Goal: Task Accomplishment & Management: Manage account settings

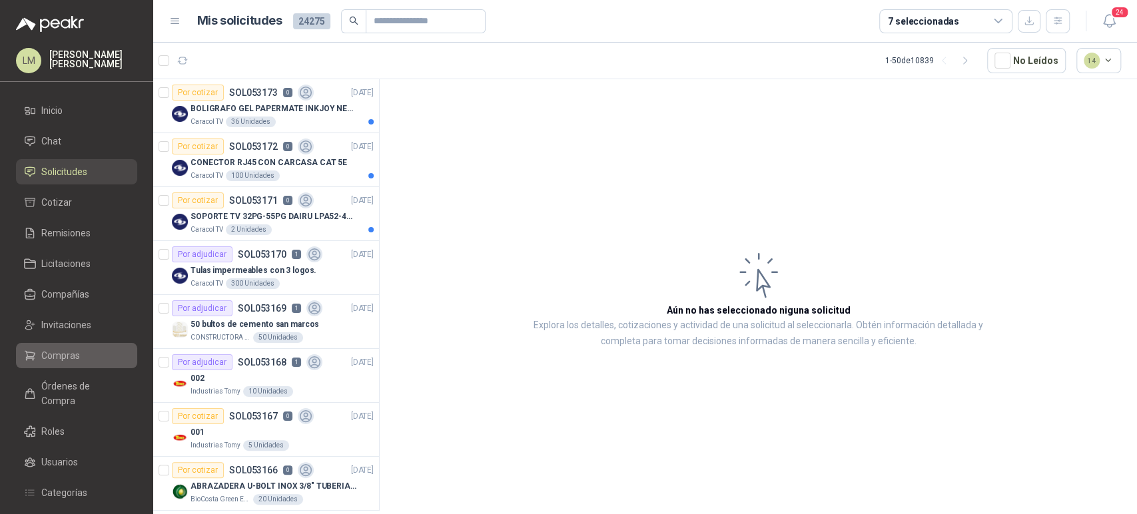
click at [62, 363] on link "Compras" at bounding box center [76, 355] width 121 height 25
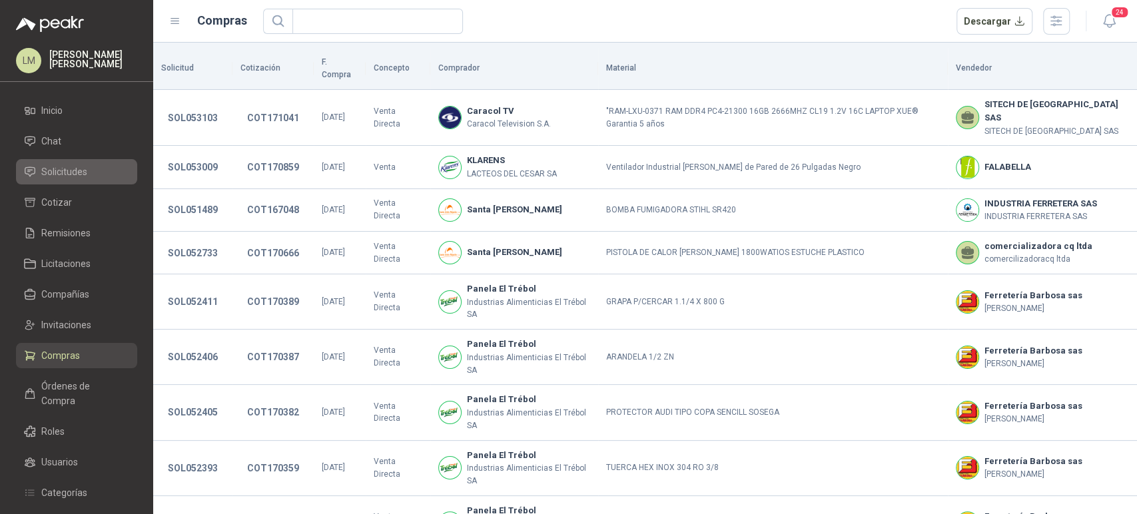
click at [68, 169] on span "Solicitudes" at bounding box center [64, 172] width 46 height 15
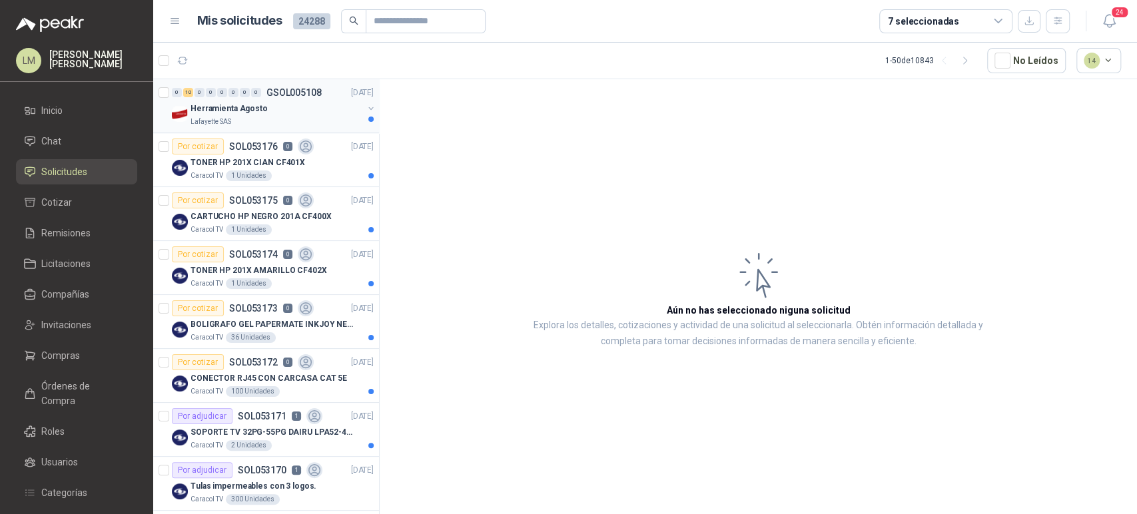
click at [274, 113] on div "Herramienta Agosto" at bounding box center [276, 109] width 173 height 16
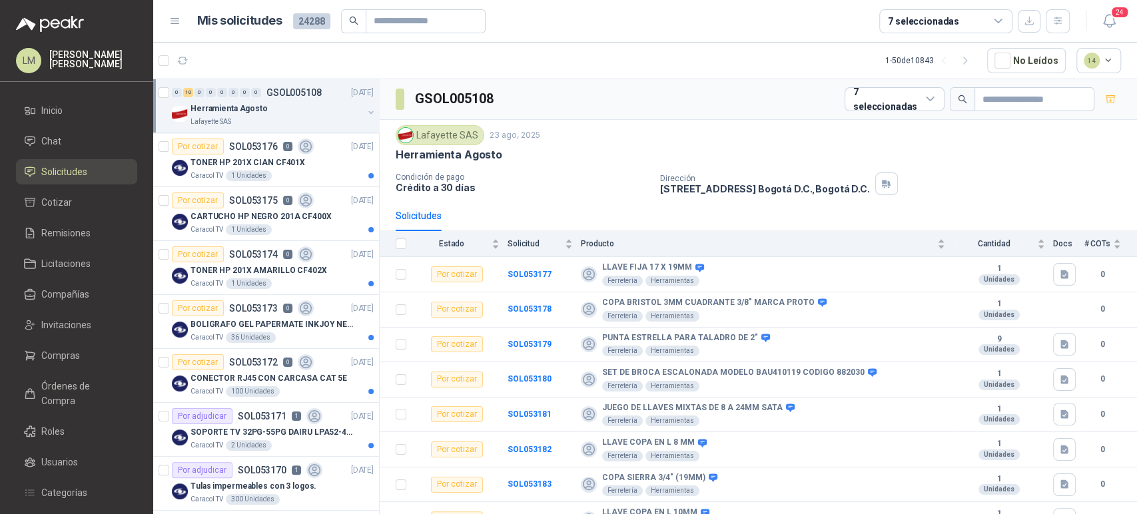
scroll to position [87, 0]
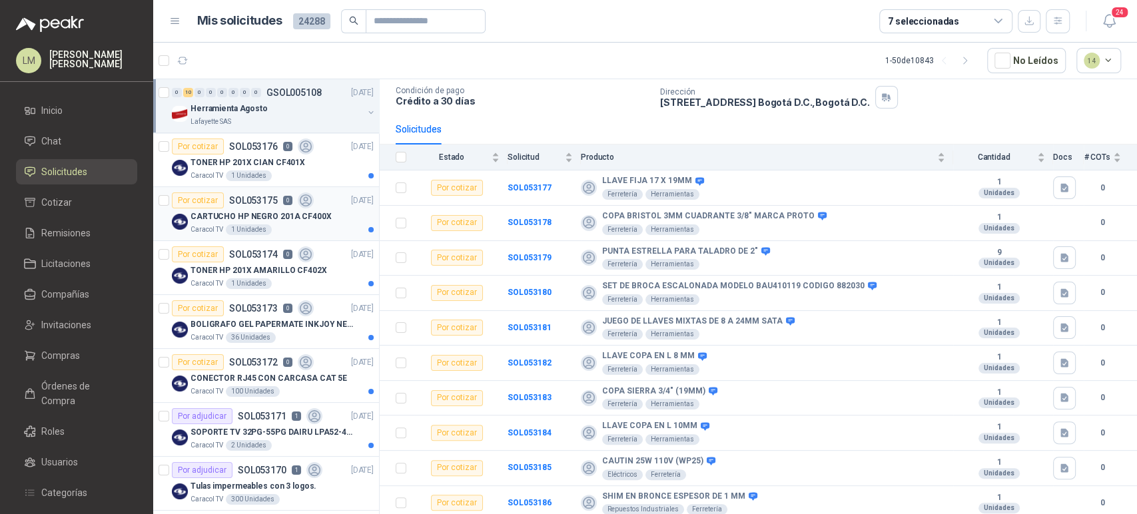
click at [268, 211] on p "CARTUCHO HP NEGRO 201A CF400X" at bounding box center [260, 216] width 141 height 13
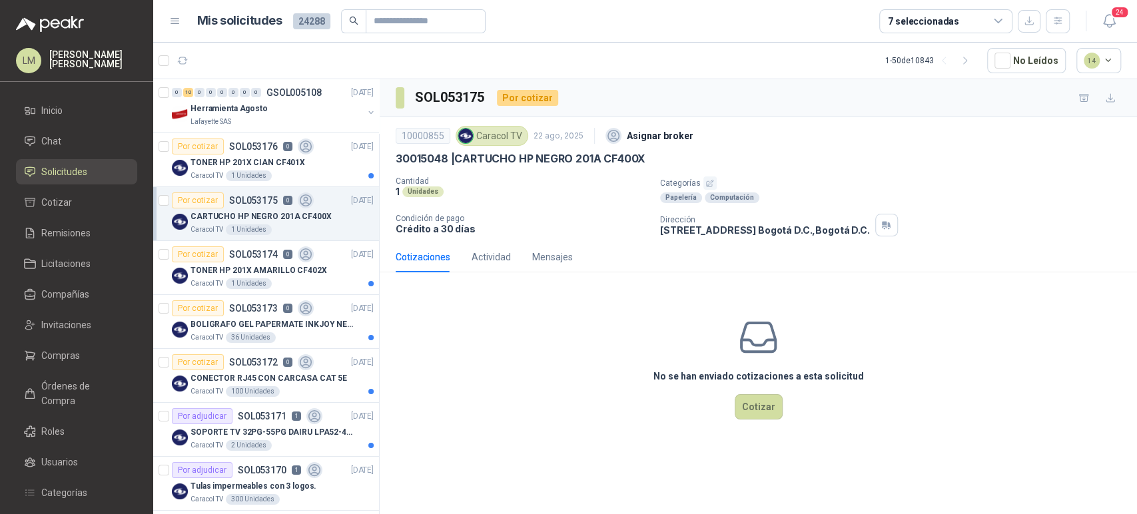
click at [709, 181] on icon "button" at bounding box center [710, 183] width 7 height 7
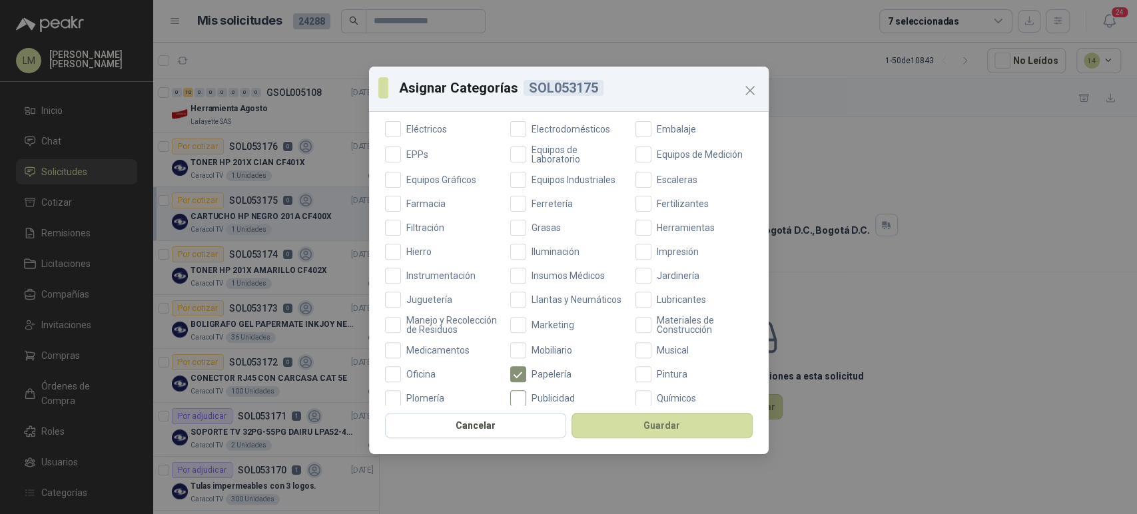
scroll to position [302, 0]
click at [660, 255] on span "Impresión" at bounding box center [677, 253] width 53 height 9
click at [650, 418] on button "Guardar" at bounding box center [661, 425] width 181 height 25
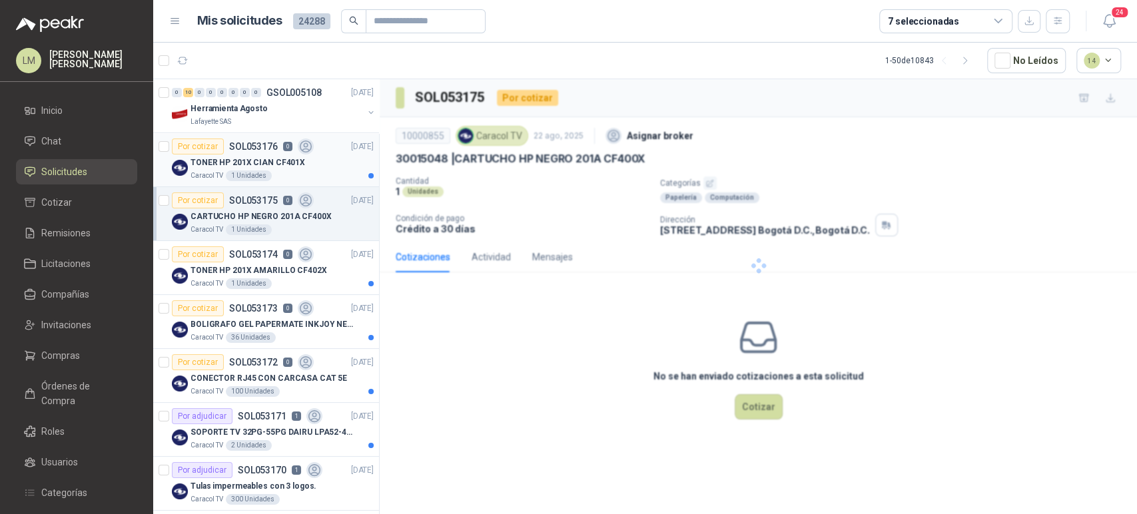
click at [263, 160] on p "TONER HP 201X CIAN CF401X" at bounding box center [247, 163] width 115 height 13
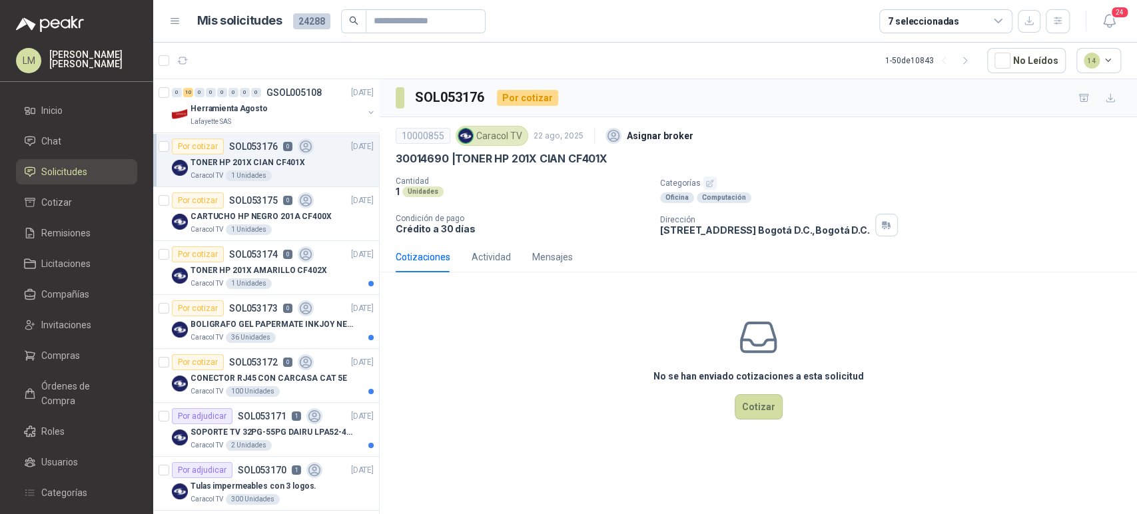
click at [708, 179] on icon "button" at bounding box center [709, 183] width 9 height 9
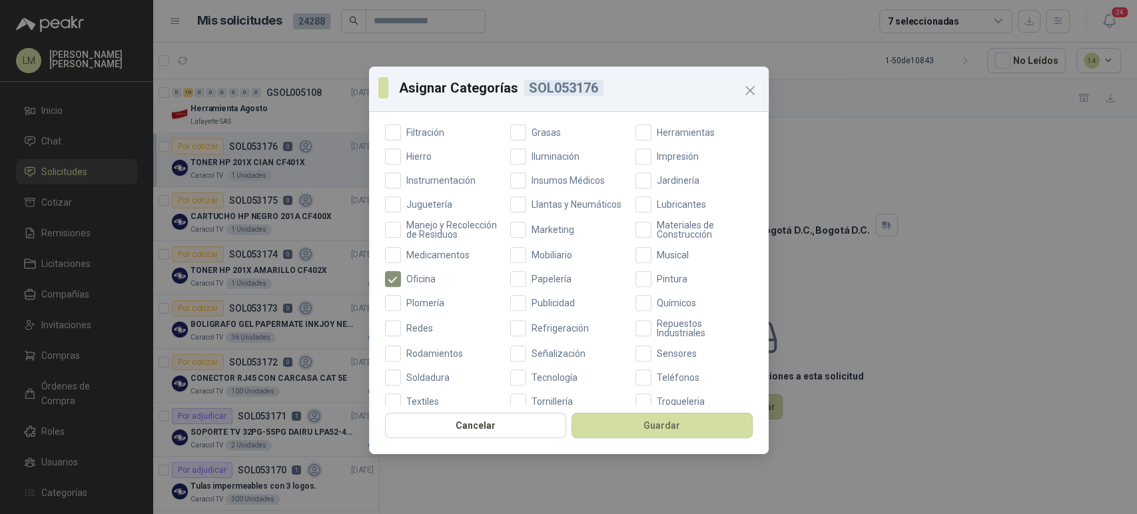
scroll to position [416, 0]
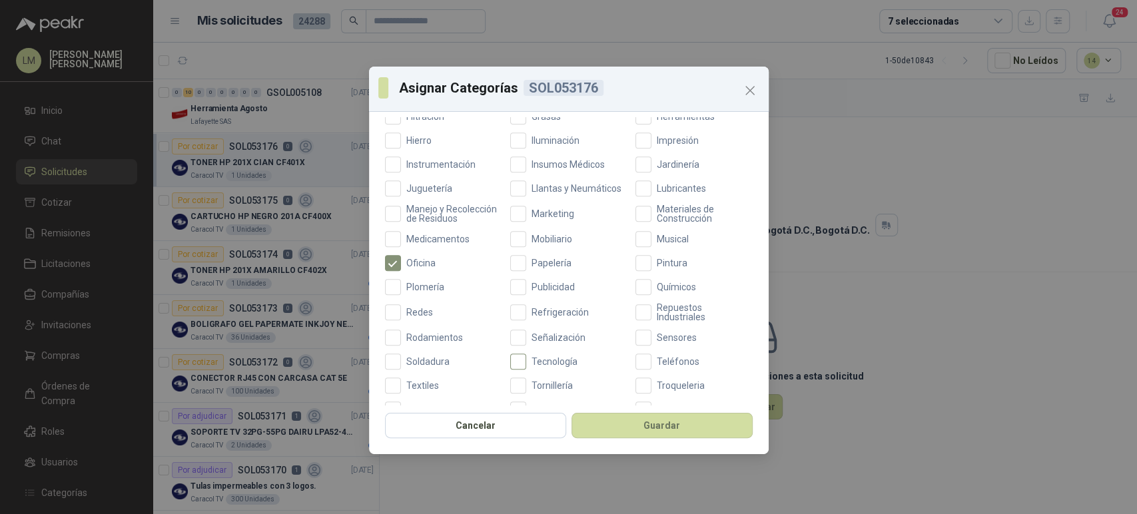
click at [549, 366] on span "Tecnología" at bounding box center [554, 361] width 57 height 9
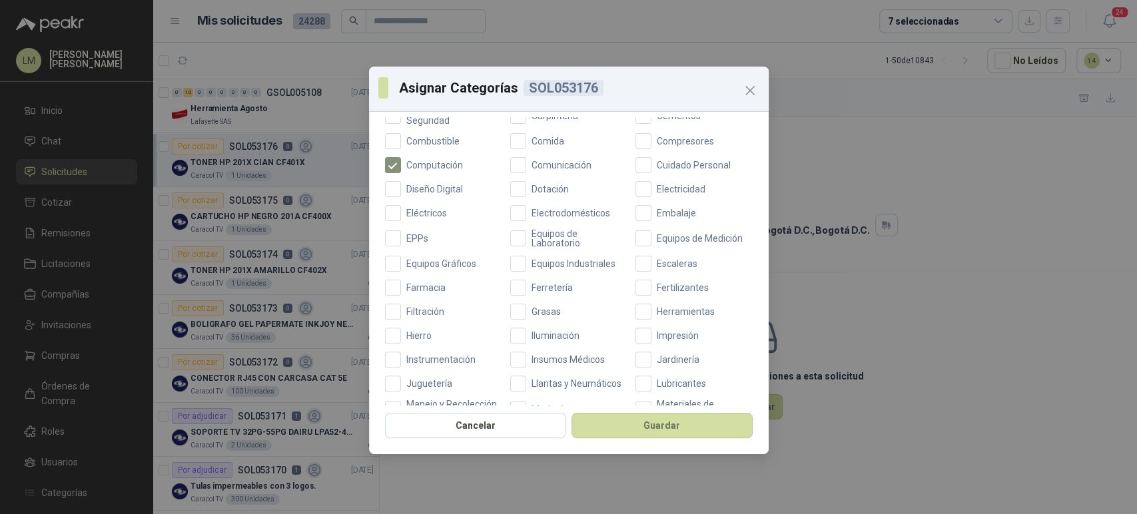
scroll to position [221, 0]
click at [665, 333] on span "Impresión" at bounding box center [677, 334] width 53 height 9
click at [639, 408] on div "Cancelar Guardar" at bounding box center [569, 429] width 400 height 49
click at [632, 422] on button "Guardar" at bounding box center [661, 425] width 181 height 25
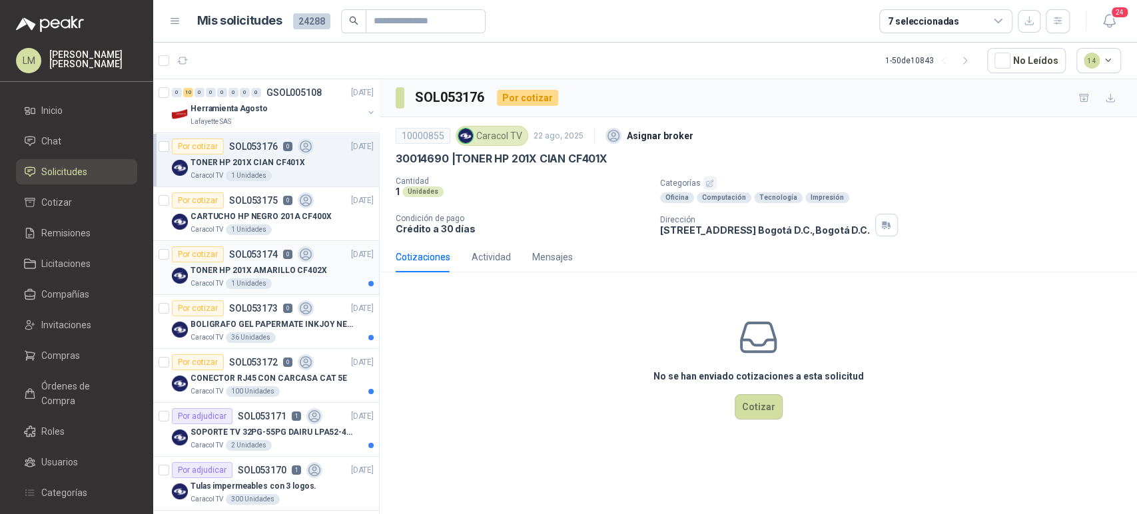
click at [252, 269] on p "TONER HP 201X AMARILLO CF402X" at bounding box center [258, 270] width 137 height 13
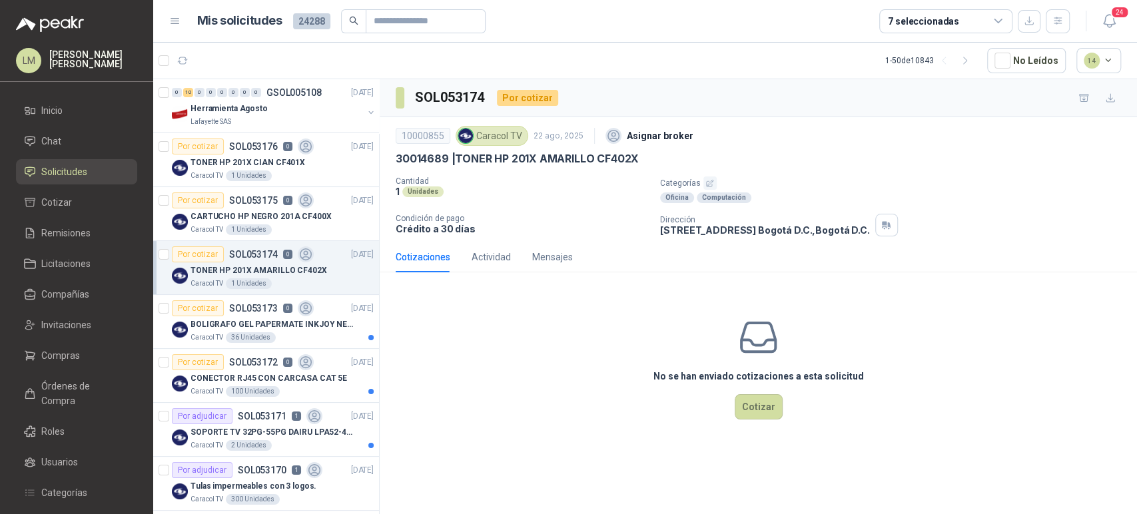
click at [709, 184] on icon "button" at bounding box center [709, 183] width 9 height 9
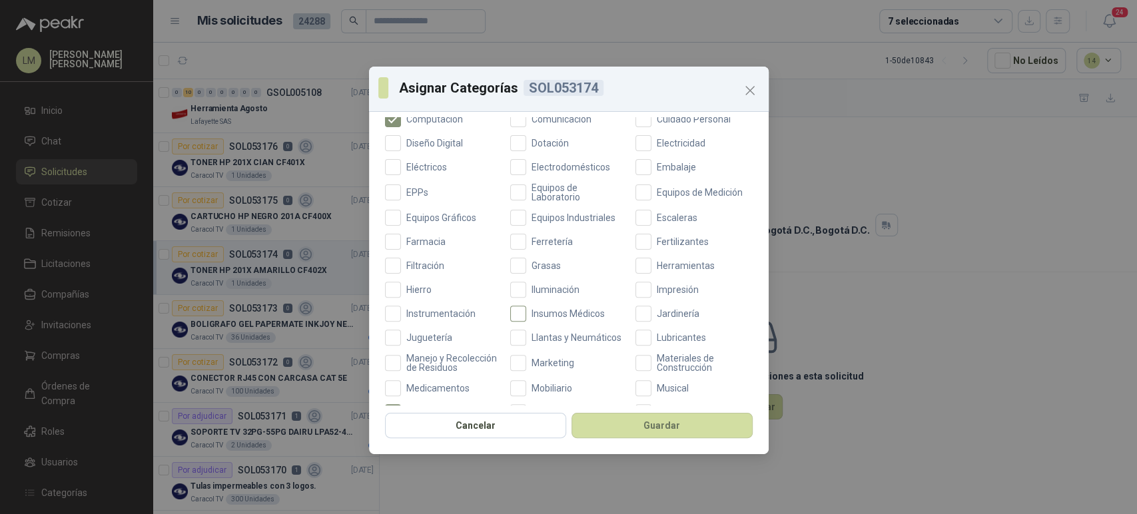
scroll to position [394, 0]
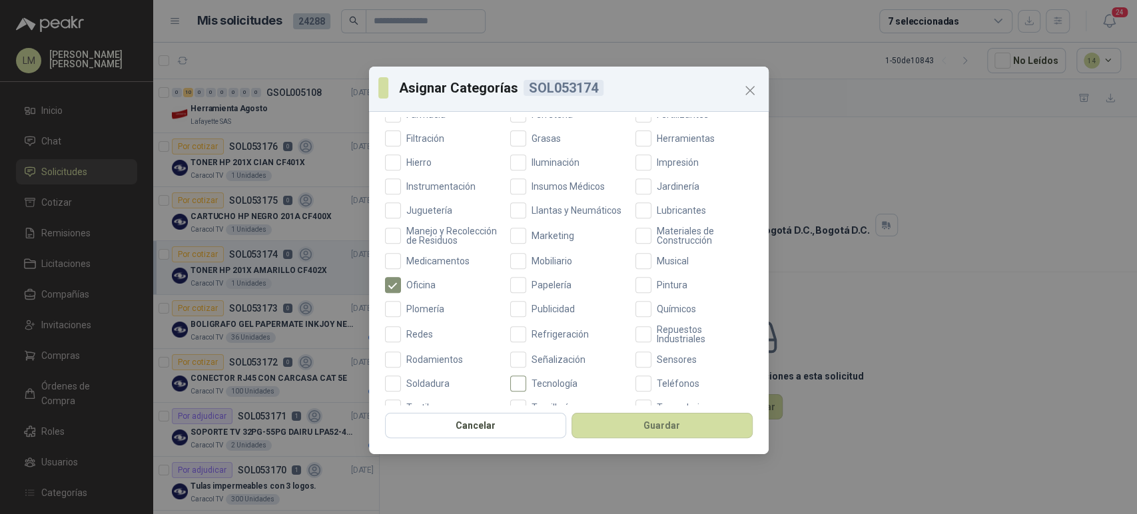
click at [526, 388] on span "Tecnología" at bounding box center [554, 383] width 57 height 9
click at [649, 156] on label "Impresión" at bounding box center [693, 163] width 117 height 16
click at [645, 436] on button "Guardar" at bounding box center [661, 425] width 181 height 25
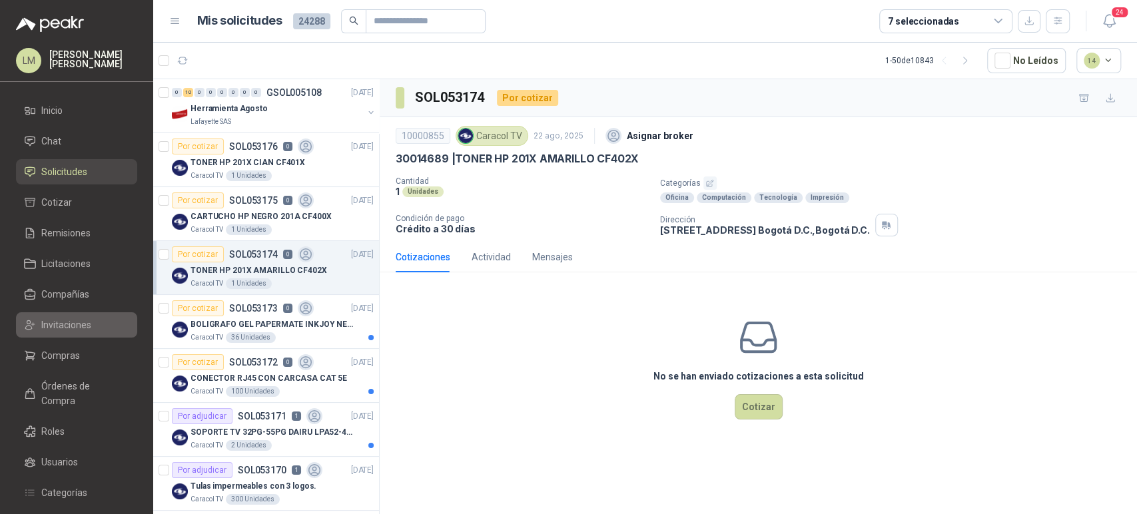
click at [68, 324] on span "Invitaciones" at bounding box center [66, 325] width 50 height 15
